Goal: Task Accomplishment & Management: Manage account settings

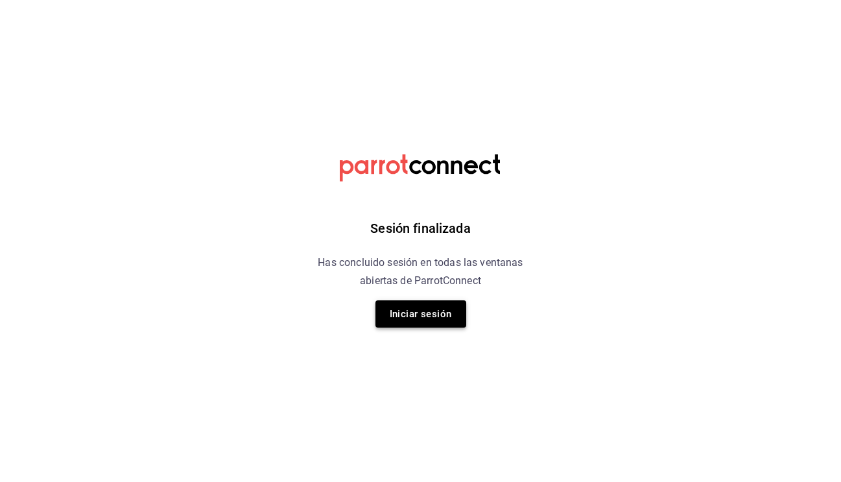
click at [408, 314] on button "Iniciar sesión" at bounding box center [420, 313] width 91 height 27
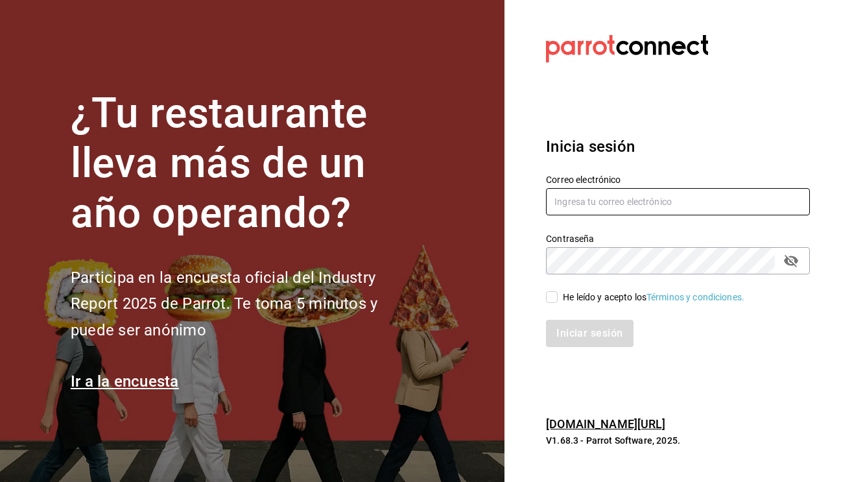
type input "mutliser@chilaquilazzos.com"
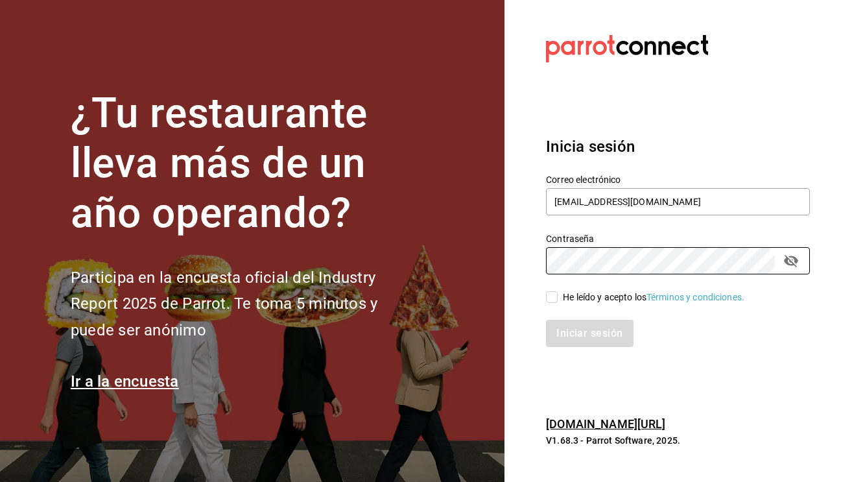
click at [548, 297] on input "He leído y acepto los Términos y condiciones." at bounding box center [552, 297] width 12 height 12
checkbox input "true"
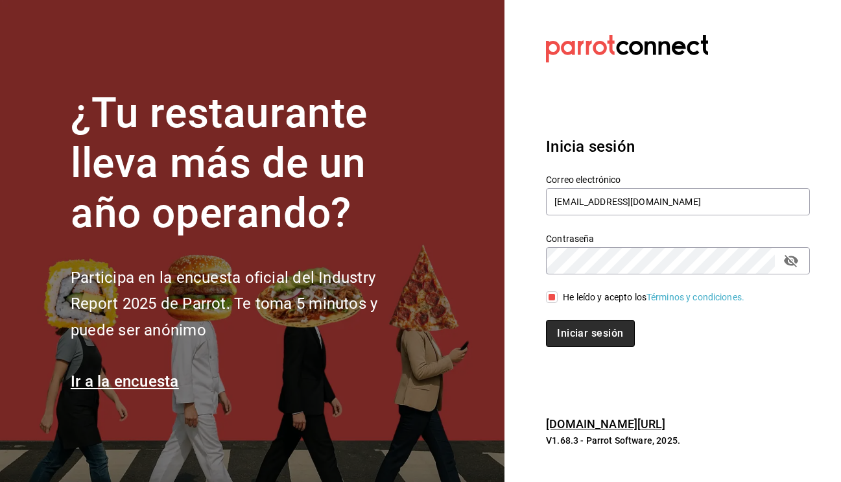
click at [589, 338] on button "Iniciar sesión" at bounding box center [590, 333] width 88 height 27
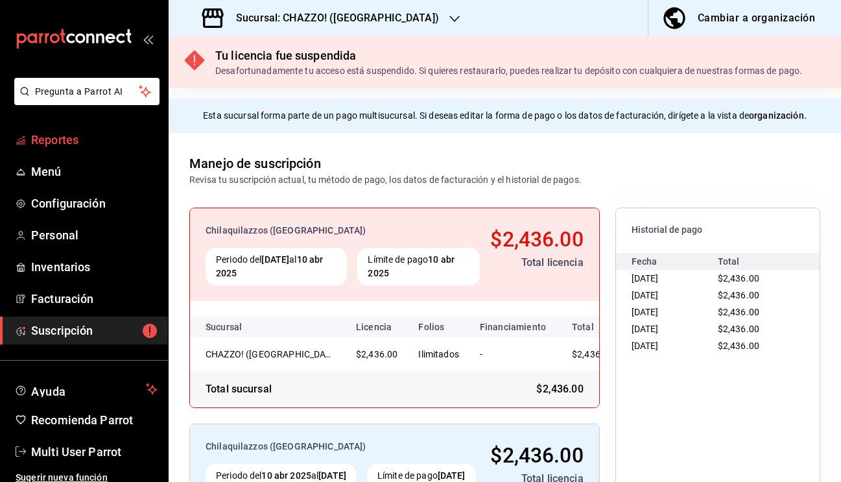
click at [66, 143] on span "Reportes" at bounding box center [94, 140] width 126 height 18
click at [449, 20] on icon "button" at bounding box center [454, 19] width 10 height 10
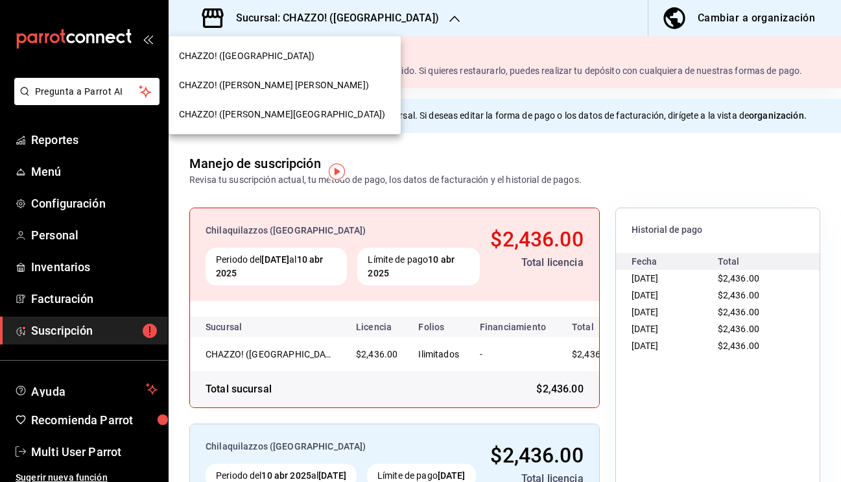
click at [275, 90] on span "CHAZZO! ([PERSON_NAME] [PERSON_NAME])" at bounding box center [274, 85] width 190 height 14
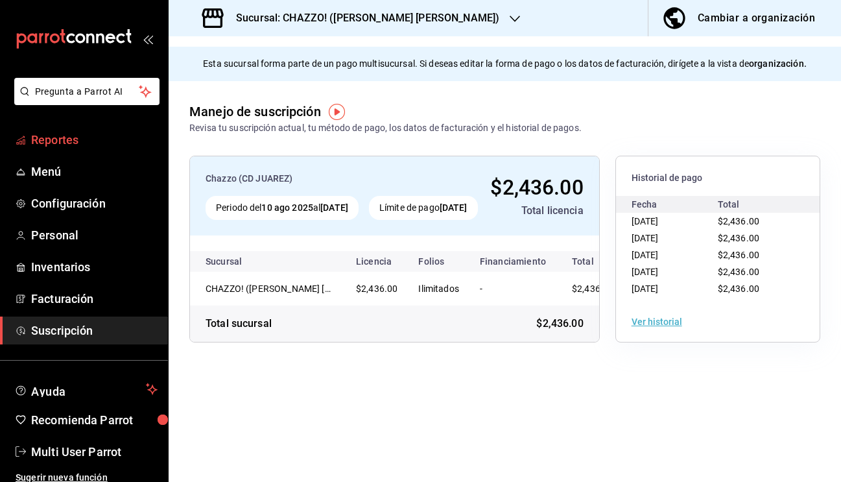
click at [78, 139] on span "Reportes" at bounding box center [94, 140] width 126 height 18
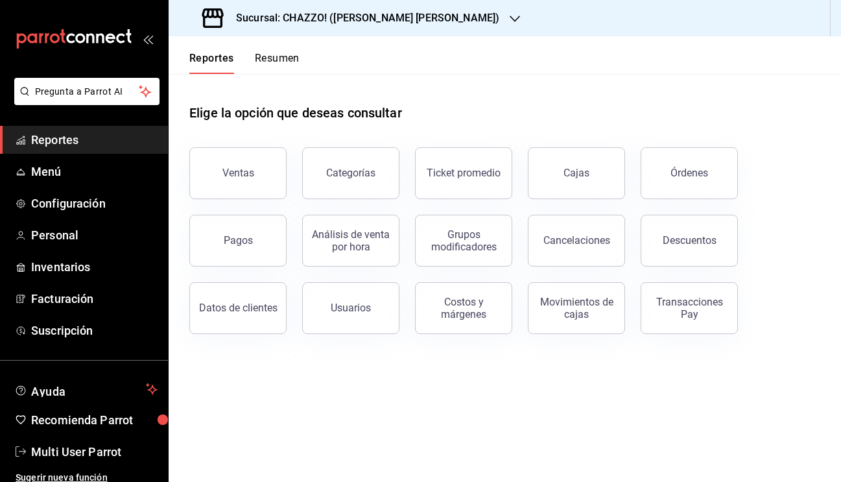
click at [275, 59] on button "Resumen" at bounding box center [277, 63] width 45 height 22
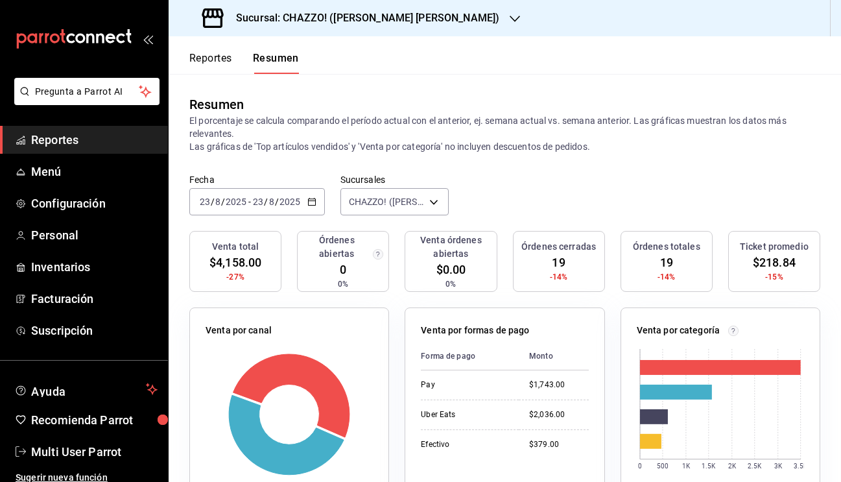
click at [393, 22] on h3 "Sucursal: CHAZZO! ([PERSON_NAME] [PERSON_NAME])" at bounding box center [363, 18] width 274 height 16
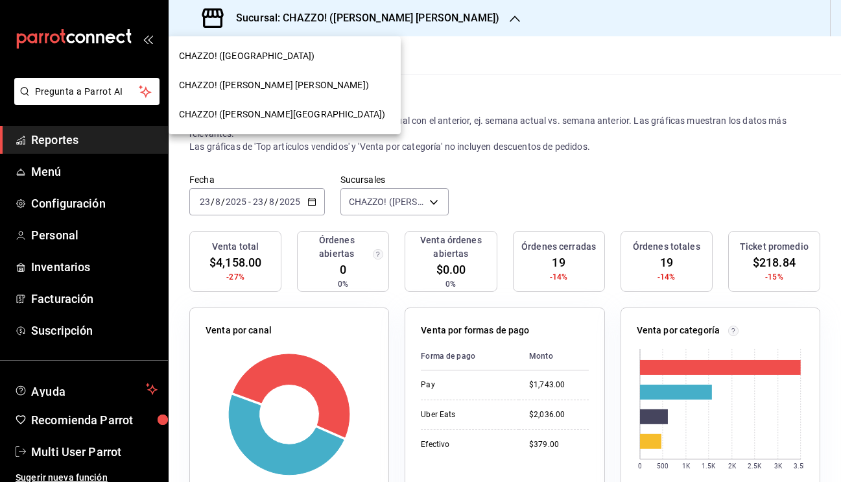
click at [281, 116] on span "CHAZZO! ([PERSON_NAME][GEOGRAPHIC_DATA])" at bounding box center [282, 115] width 206 height 14
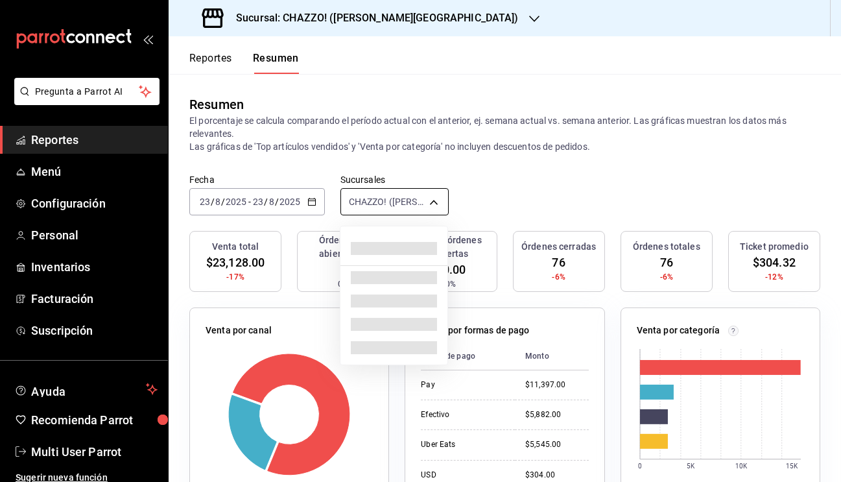
click at [375, 199] on body "Pregunta a Parrot AI Reportes Menú Configuración Personal Inventarios Facturaci…" at bounding box center [420, 241] width 841 height 482
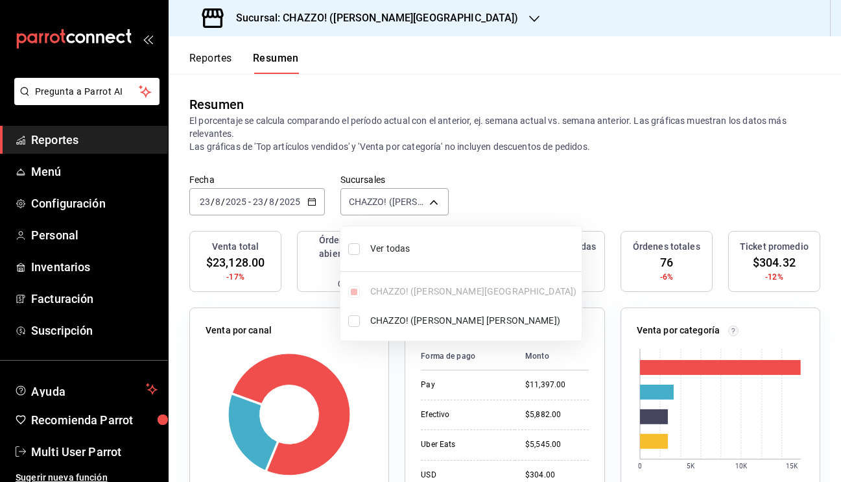
click at [353, 248] on input "checkbox" at bounding box center [354, 249] width 12 height 12
checkbox input "true"
type input "[object Object],[object Object]"
checkbox input "true"
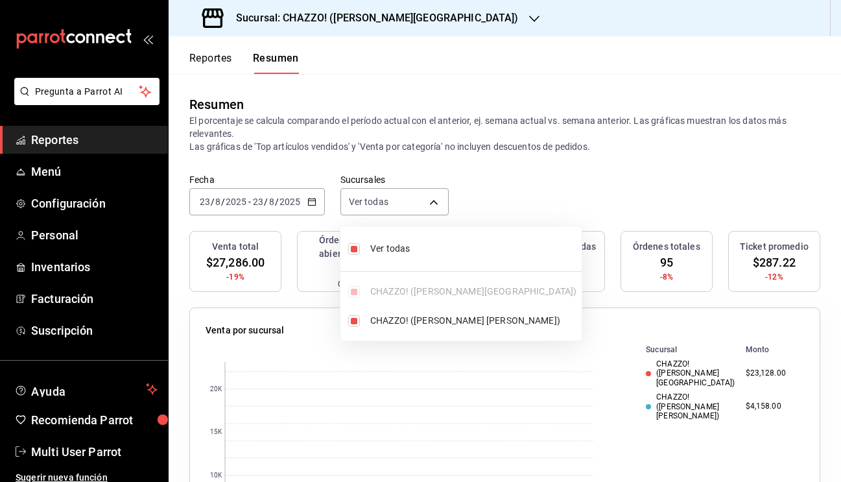
click at [510, 132] on div at bounding box center [420, 241] width 841 height 482
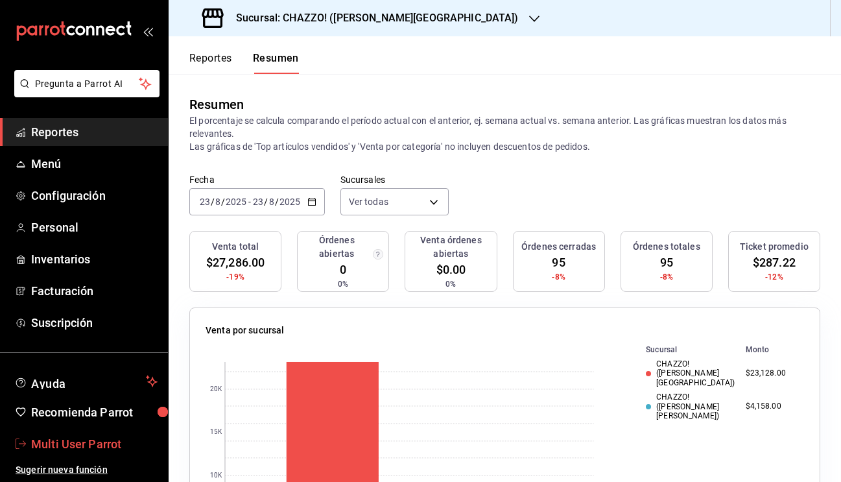
click at [86, 448] on span "Multi User Parrot" at bounding box center [94, 444] width 126 height 18
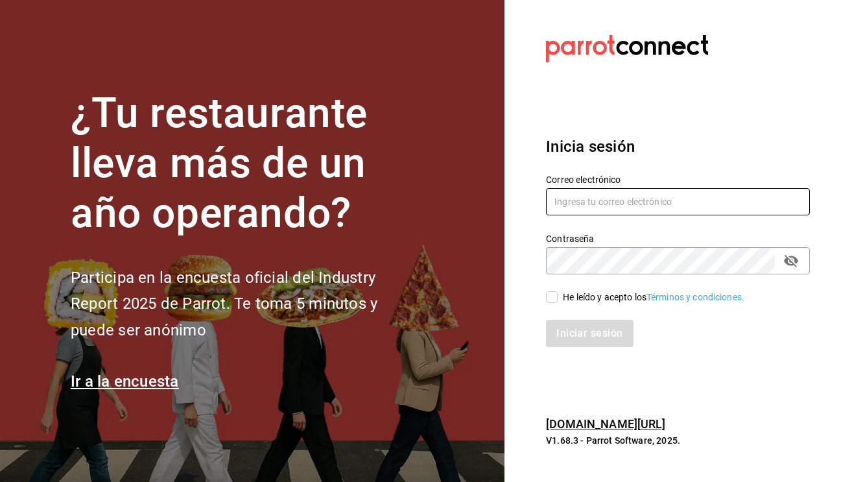
type input "[EMAIL_ADDRESS][DOMAIN_NAME]"
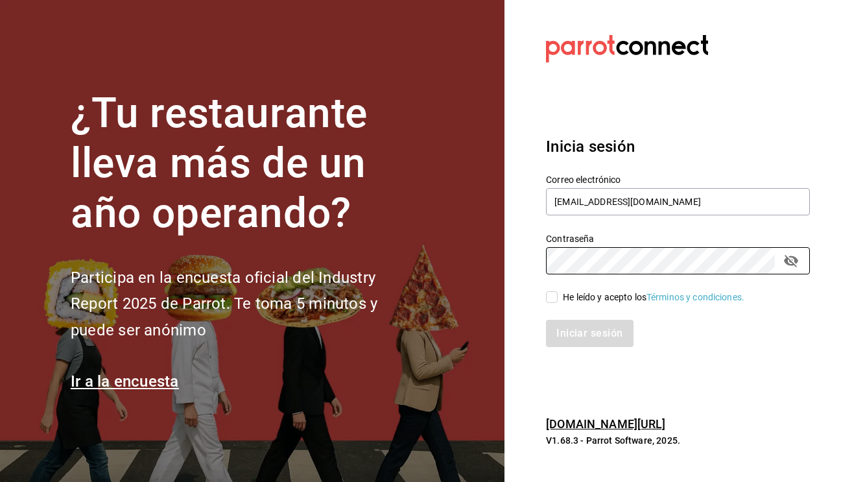
click at [554, 299] on input "He leído y acepto los Términos y condiciones." at bounding box center [552, 297] width 12 height 12
checkbox input "true"
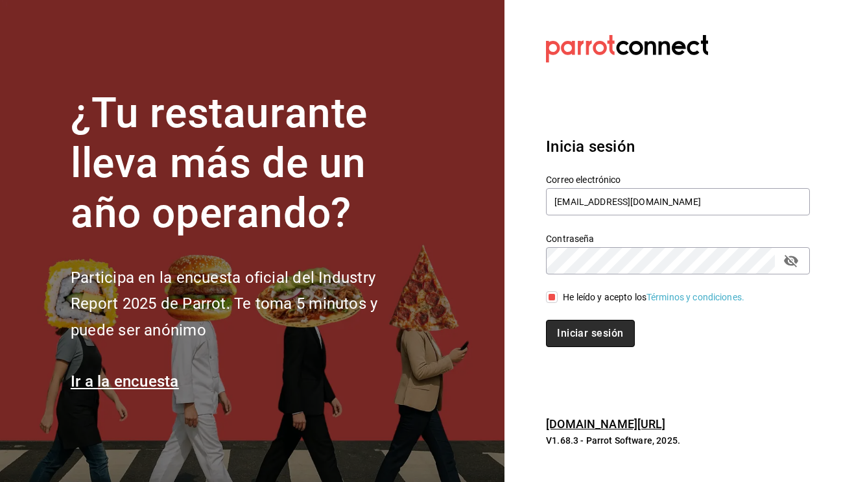
click at [584, 342] on button "Iniciar sesión" at bounding box center [590, 333] width 88 height 27
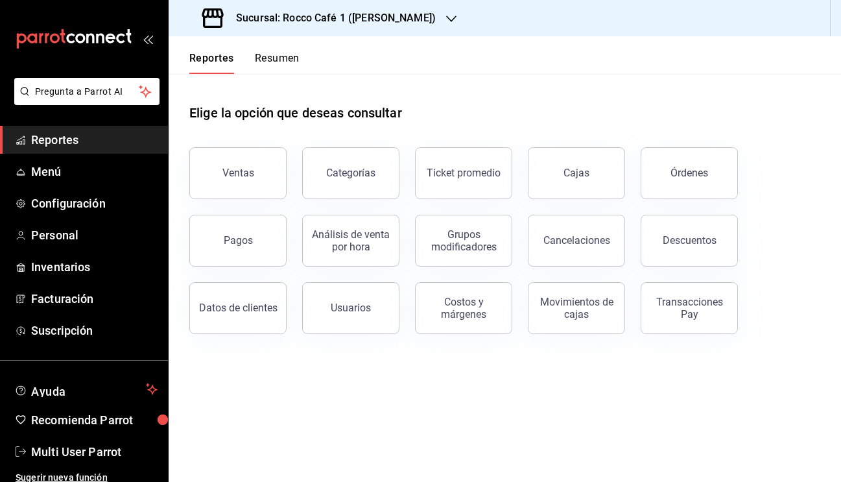
click at [277, 59] on button "Resumen" at bounding box center [277, 63] width 45 height 22
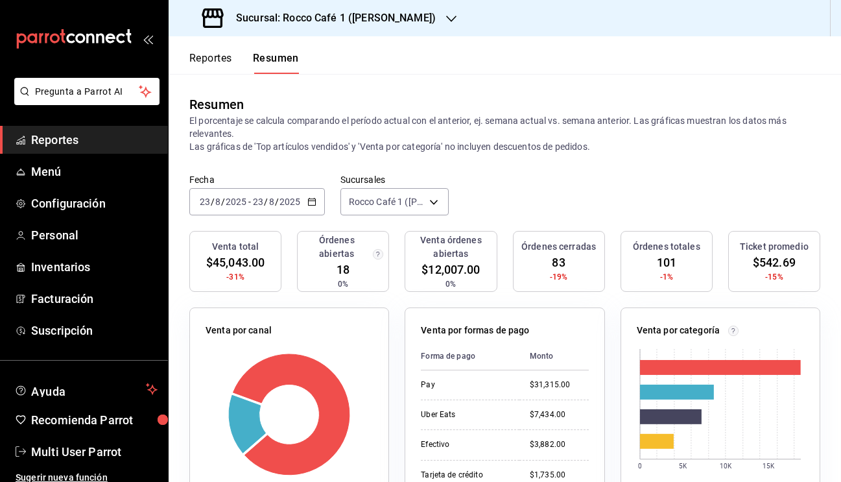
click at [377, 22] on h3 "Sucursal: Rocco Café 1 (CAMPOS)" at bounding box center [331, 18] width 210 height 16
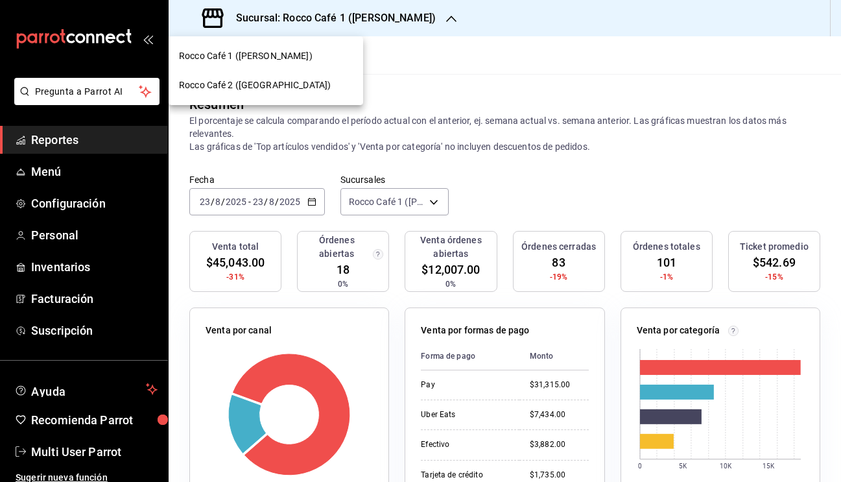
click at [299, 87] on div "Rocco Café 2 (CANTABRIA)" at bounding box center [266, 85] width 174 height 14
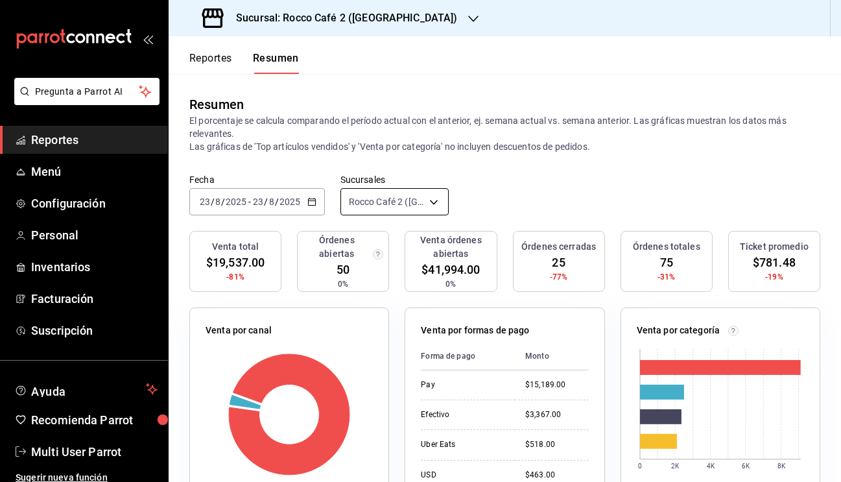
click at [417, 213] on body "Pregunta a Parrot AI Reportes Menú Configuración Personal Inventarios Facturaci…" at bounding box center [420, 241] width 841 height 482
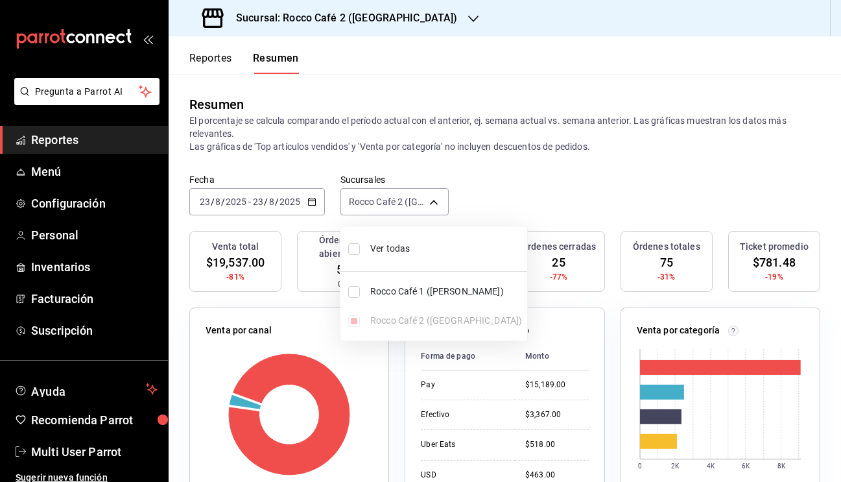
click at [353, 252] on input "checkbox" at bounding box center [354, 249] width 12 height 12
checkbox input "true"
type input "[object Object],[object Object]"
checkbox input "true"
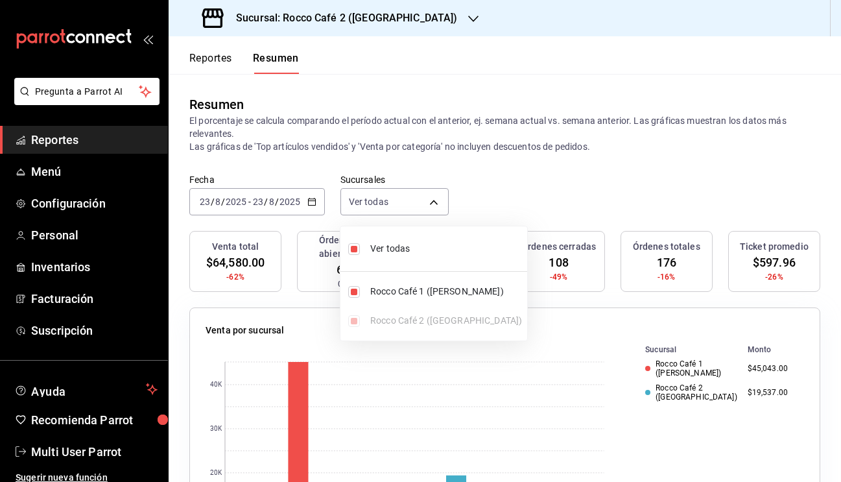
click at [490, 197] on div at bounding box center [420, 241] width 841 height 482
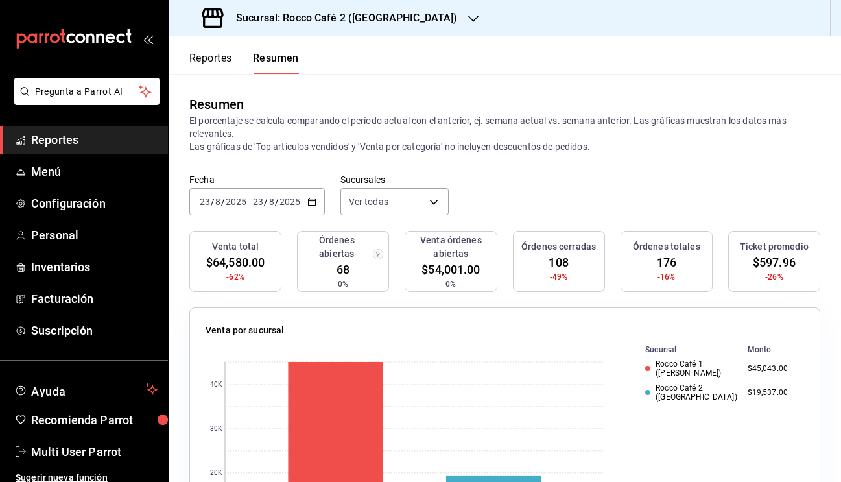
click at [288, 203] on input "2025" at bounding box center [290, 201] width 22 height 10
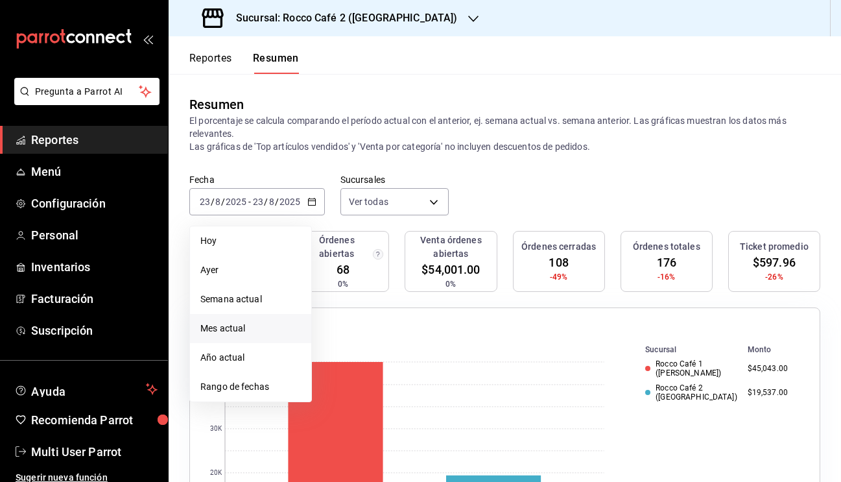
click at [235, 337] on li "Mes actual" at bounding box center [250, 328] width 121 height 29
